Goal: Information Seeking & Learning: Understand process/instructions

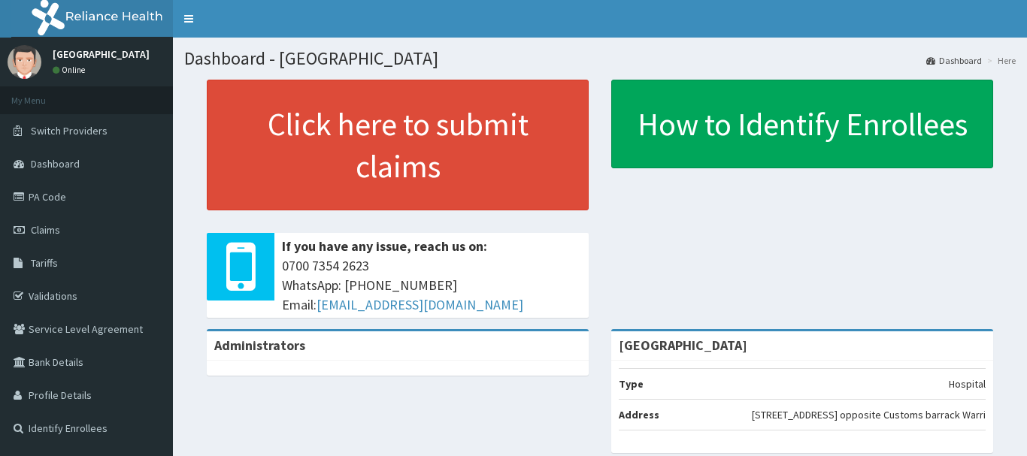
click at [67, 299] on link "Validations" at bounding box center [86, 296] width 173 height 33
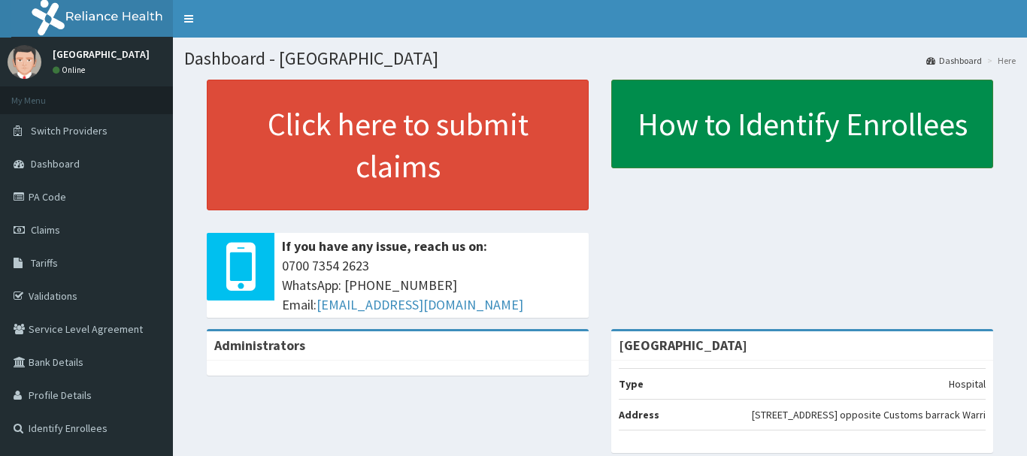
click at [667, 164] on link "How to Identify Enrollees" at bounding box center [802, 124] width 382 height 89
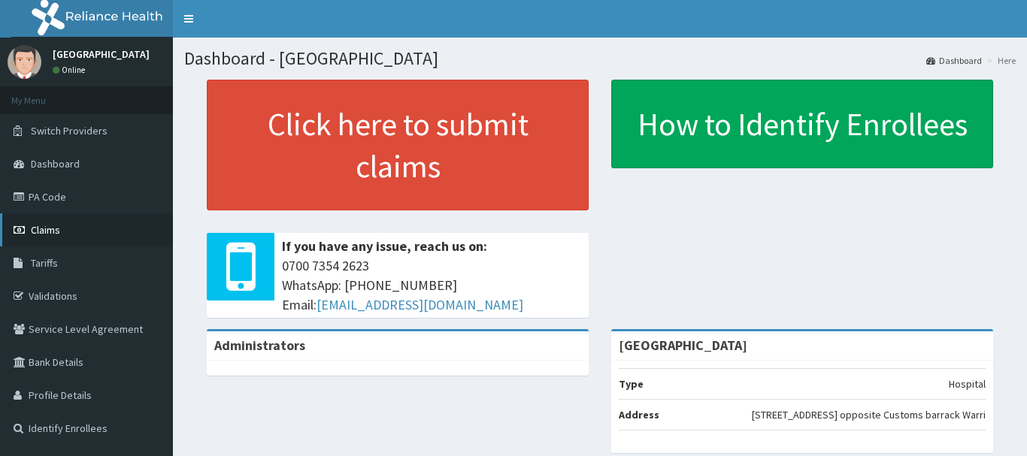
click at [63, 223] on link "Claims" at bounding box center [86, 229] width 173 height 33
click at [56, 165] on span "Dashboard" at bounding box center [55, 164] width 49 height 14
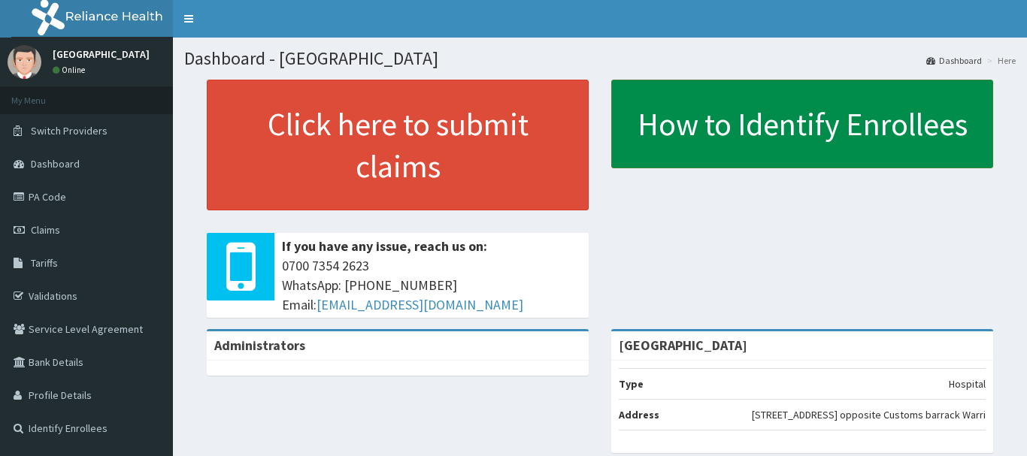
click at [816, 152] on link "How to Identify Enrollees" at bounding box center [802, 124] width 382 height 89
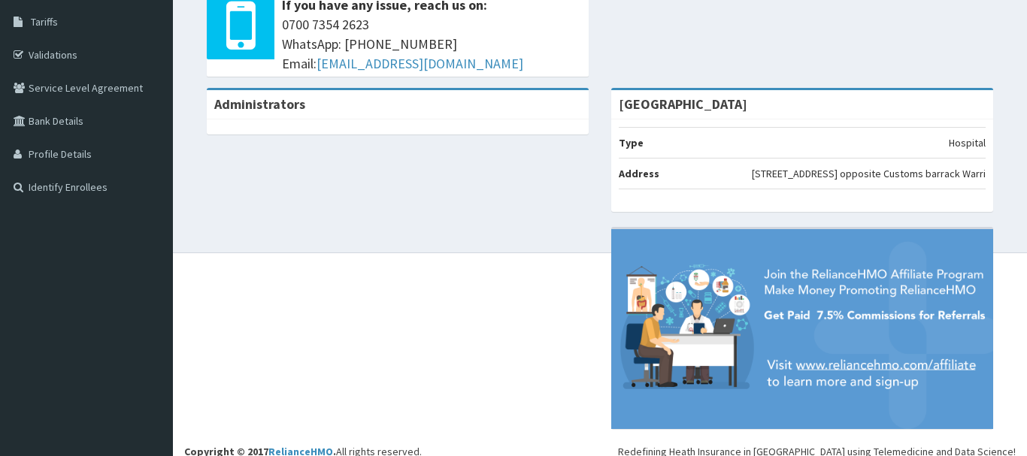
scroll to position [244, 0]
